Goal: Subscribe to service/newsletter

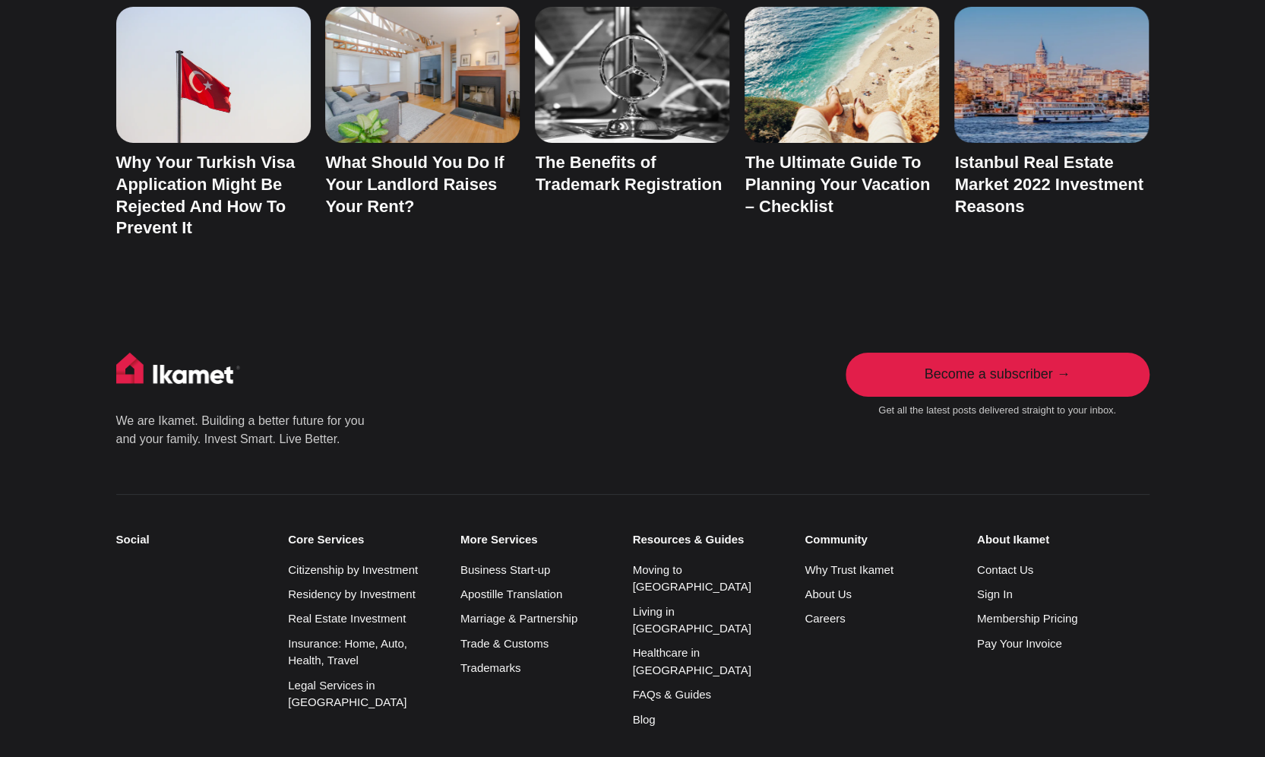
scroll to position [7397, 0]
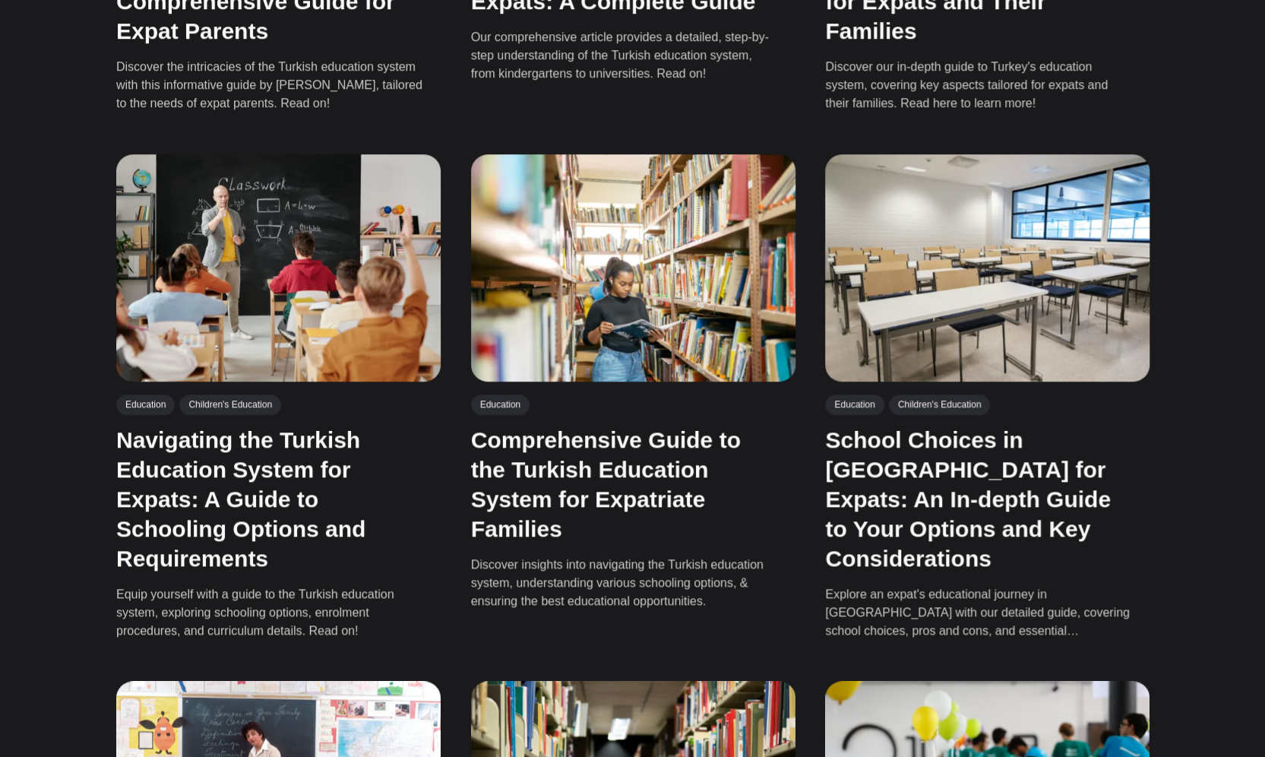
scroll to position [798, 0]
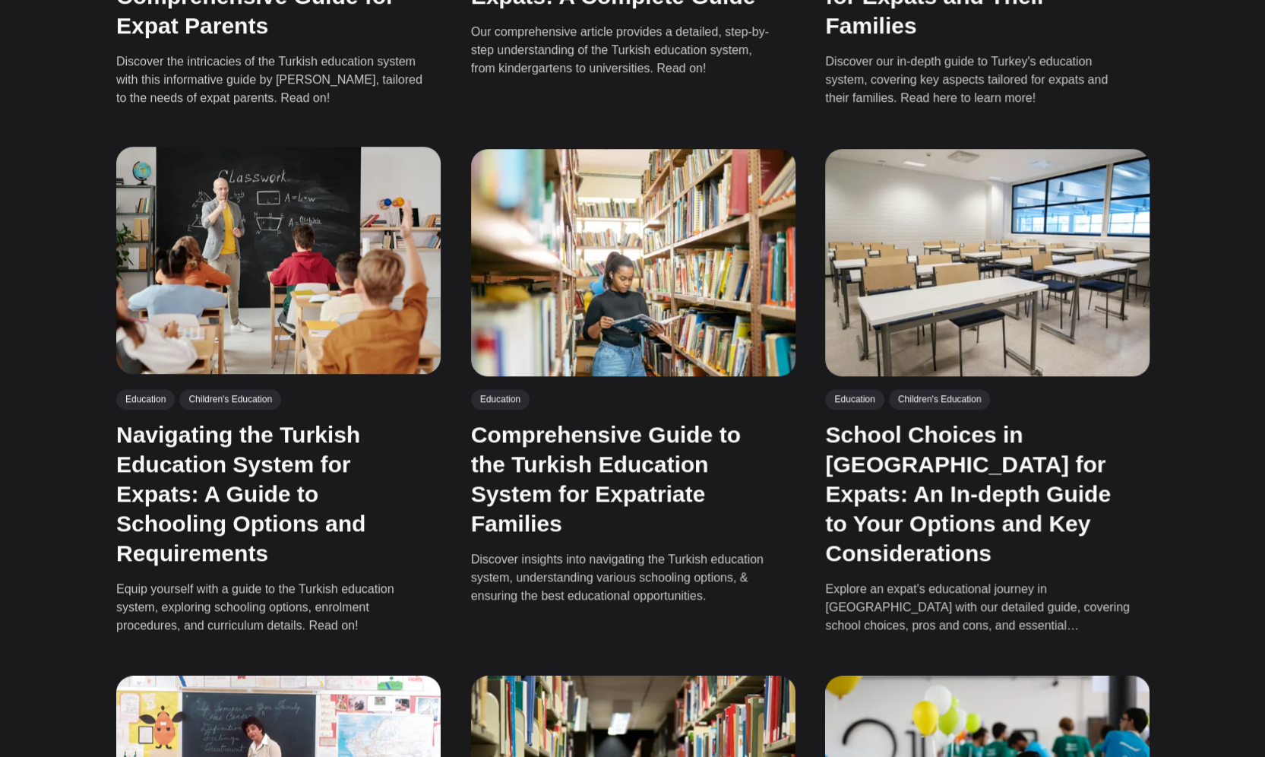
click at [392, 308] on img at bounding box center [278, 259] width 324 height 227
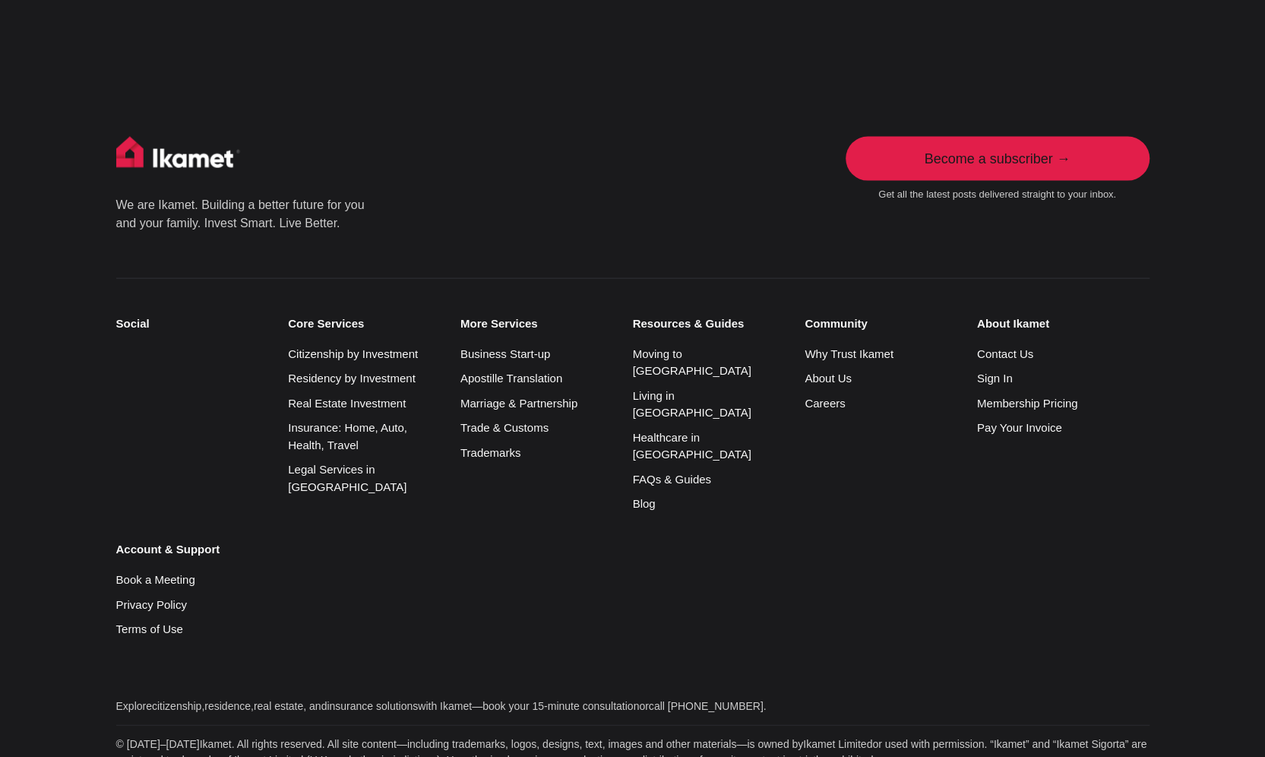
scroll to position [2168, 0]
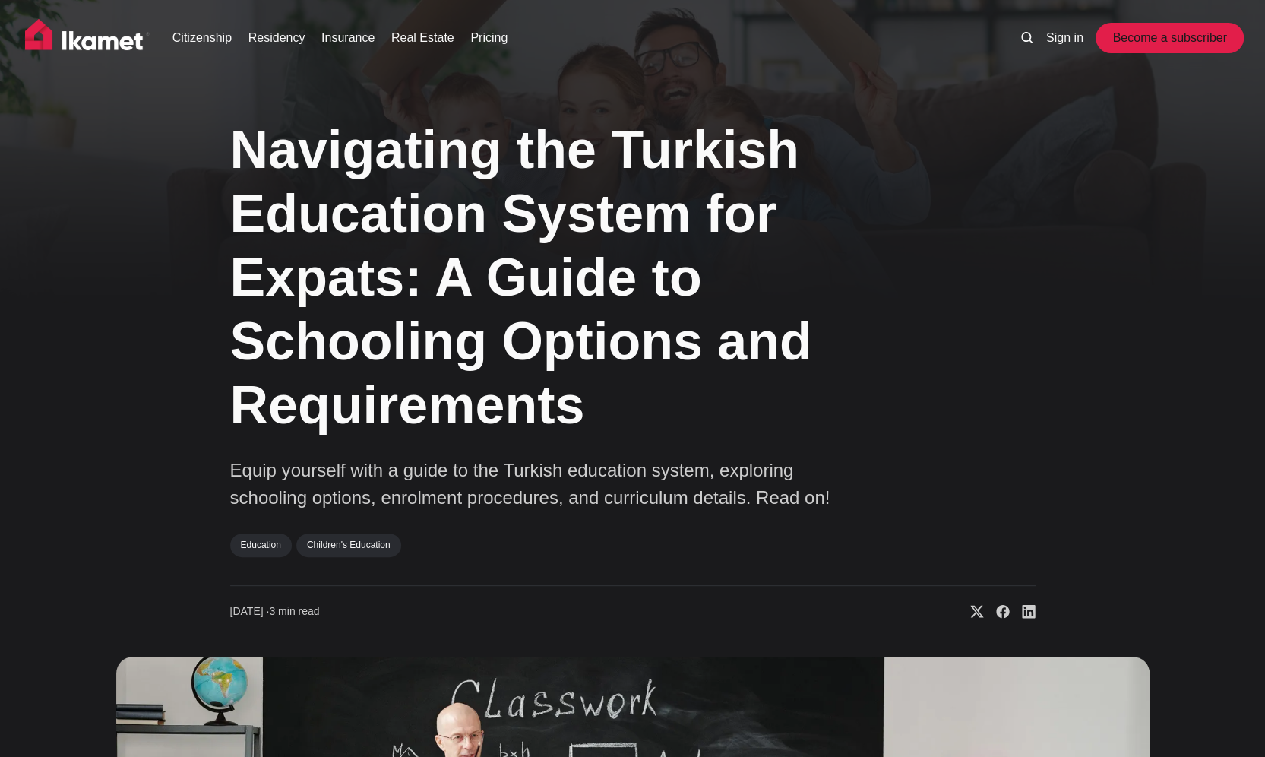
click at [1191, 42] on link "Become a subscriber" at bounding box center [1169, 38] width 140 height 30
